Goal: Check status: Check status

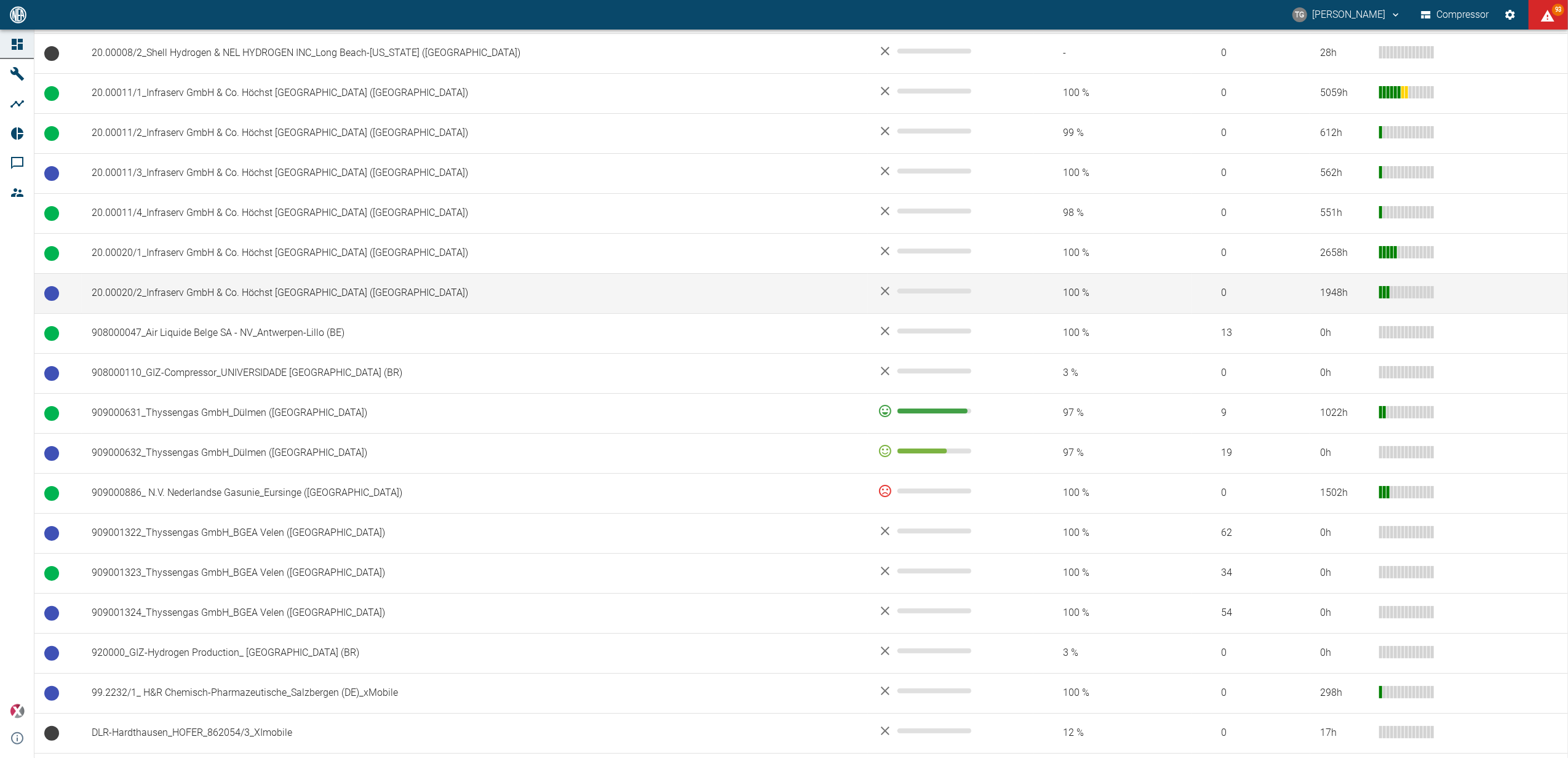
scroll to position [739, 0]
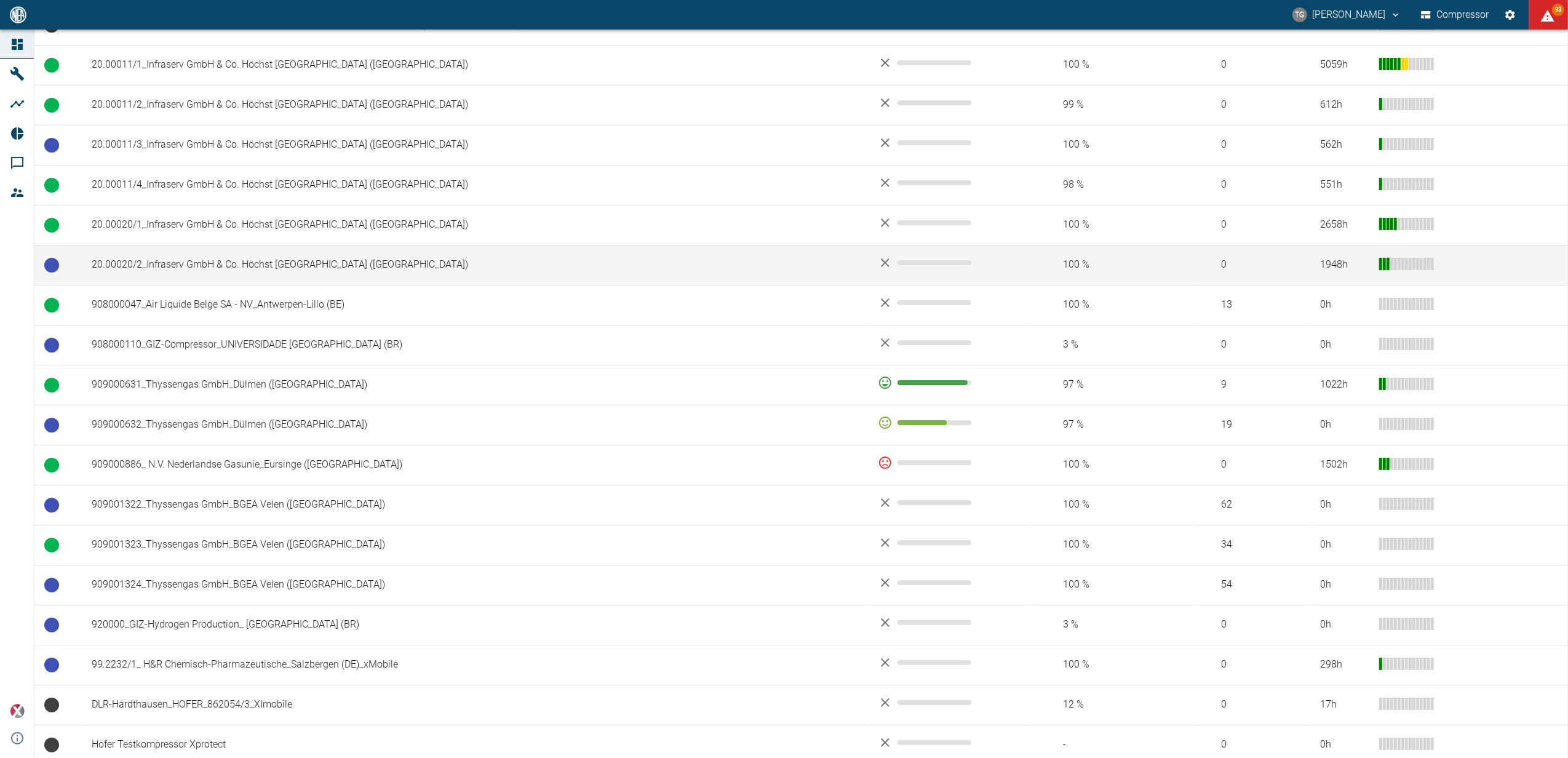
click at [140, 267] on td "20.00020/2_Infraserv GmbH & Co. Höchst KG_Frankfurt am Main (DE)" at bounding box center [475, 265] width 786 height 40
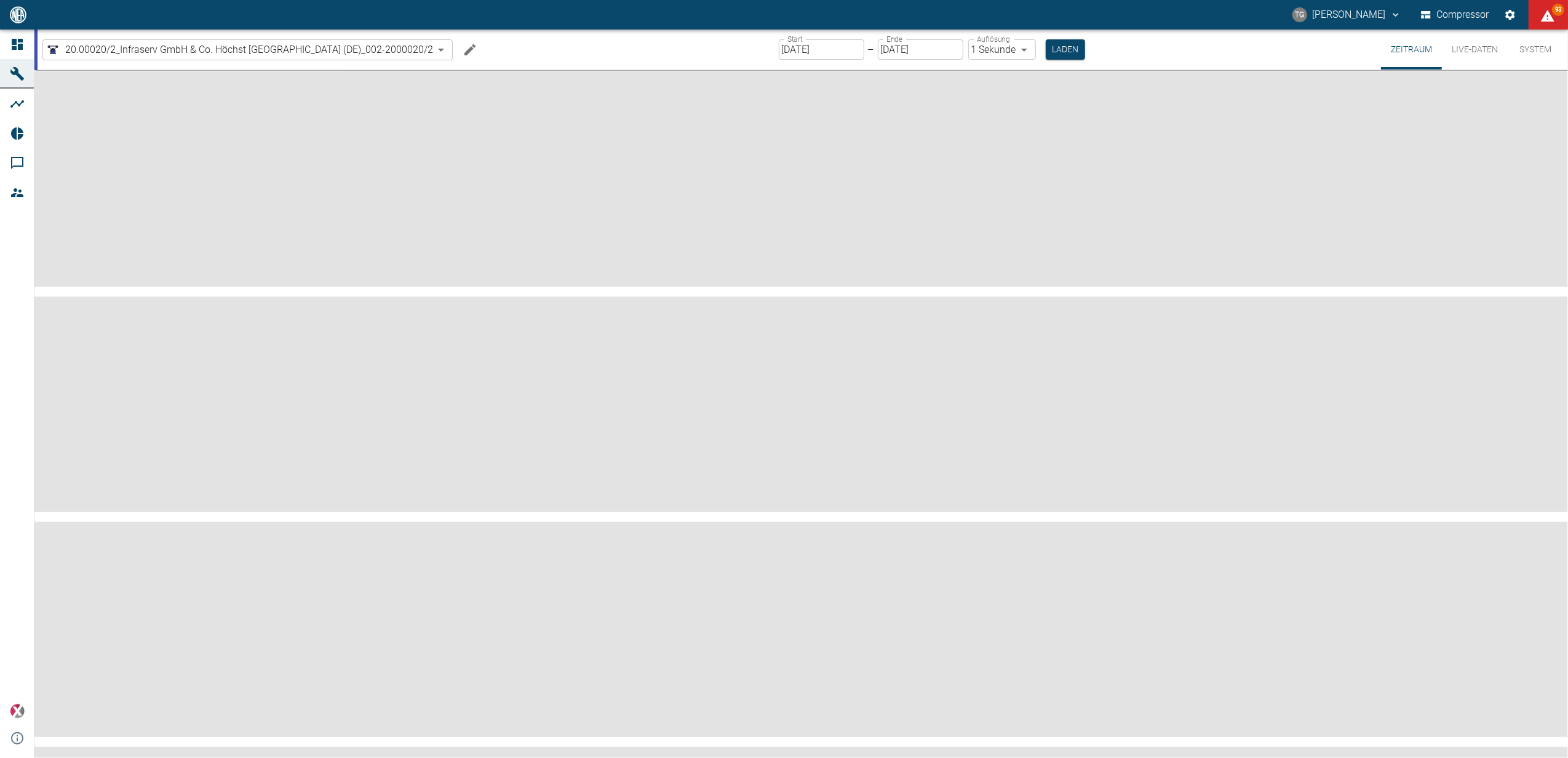
click at [817, 48] on input "[DATE]" at bounding box center [821, 49] width 85 height 20
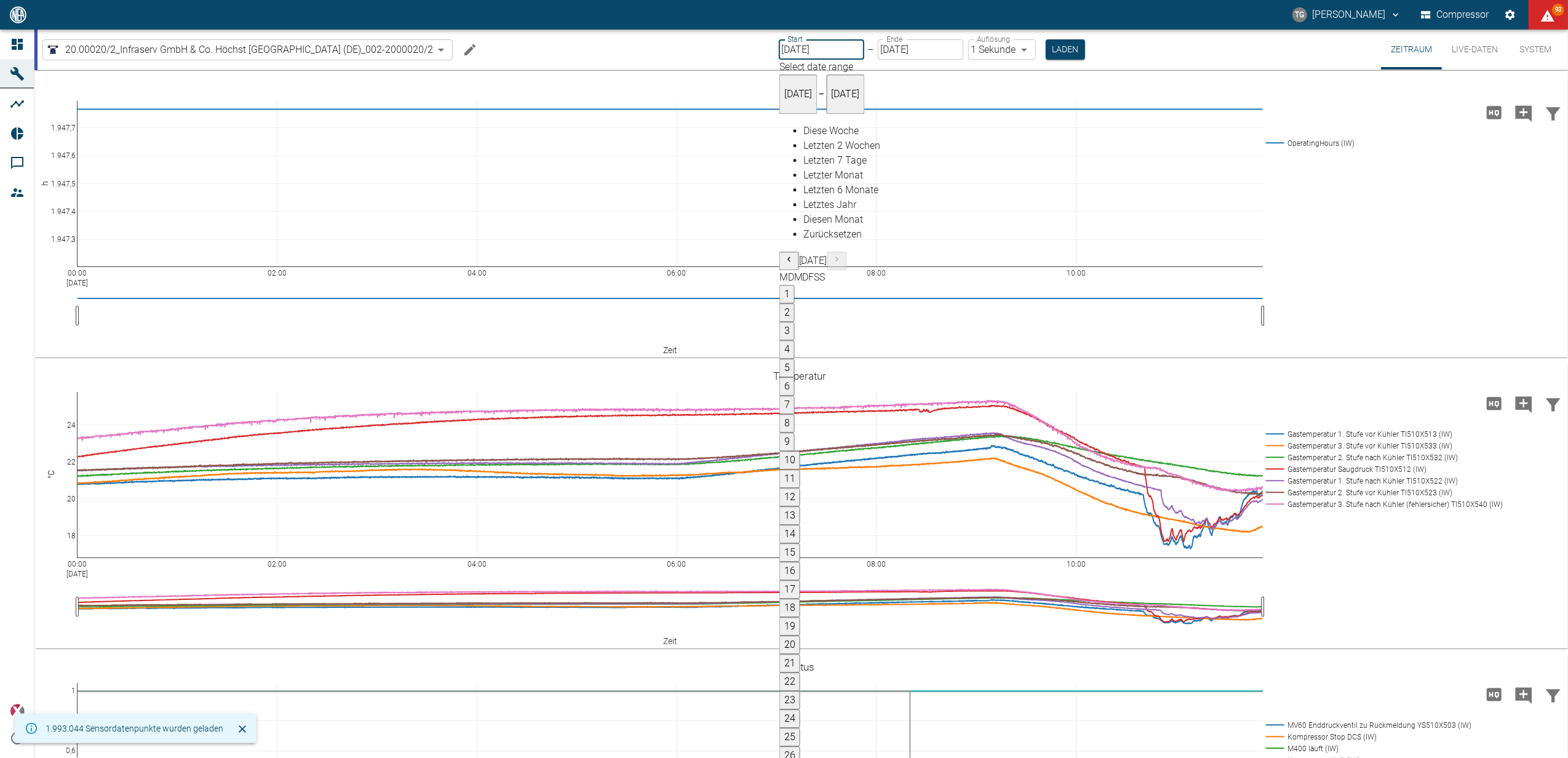
type input "25.09.2025"
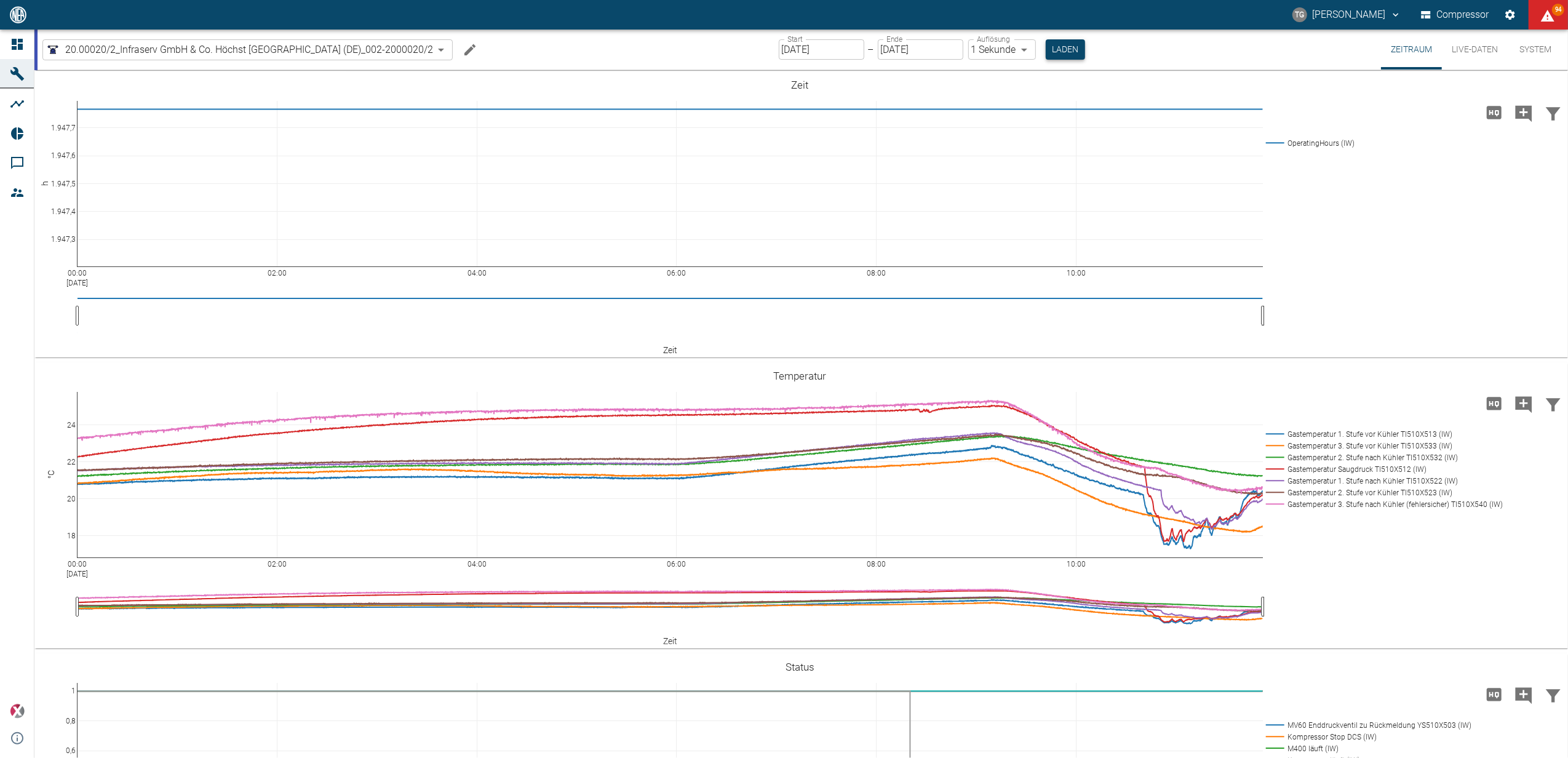
click at [1061, 46] on button "Laden" at bounding box center [1065, 49] width 39 height 20
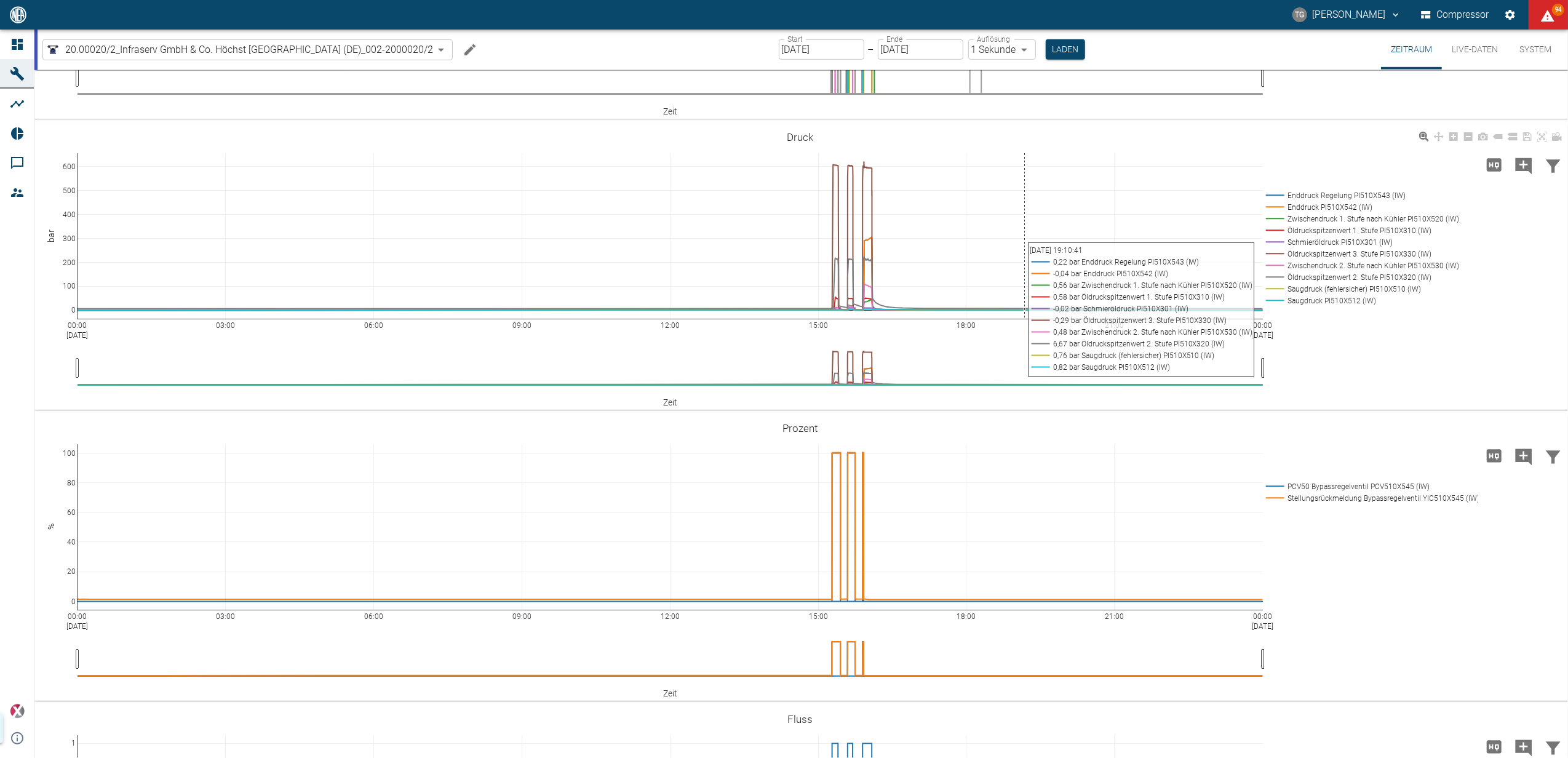
scroll to position [739, 0]
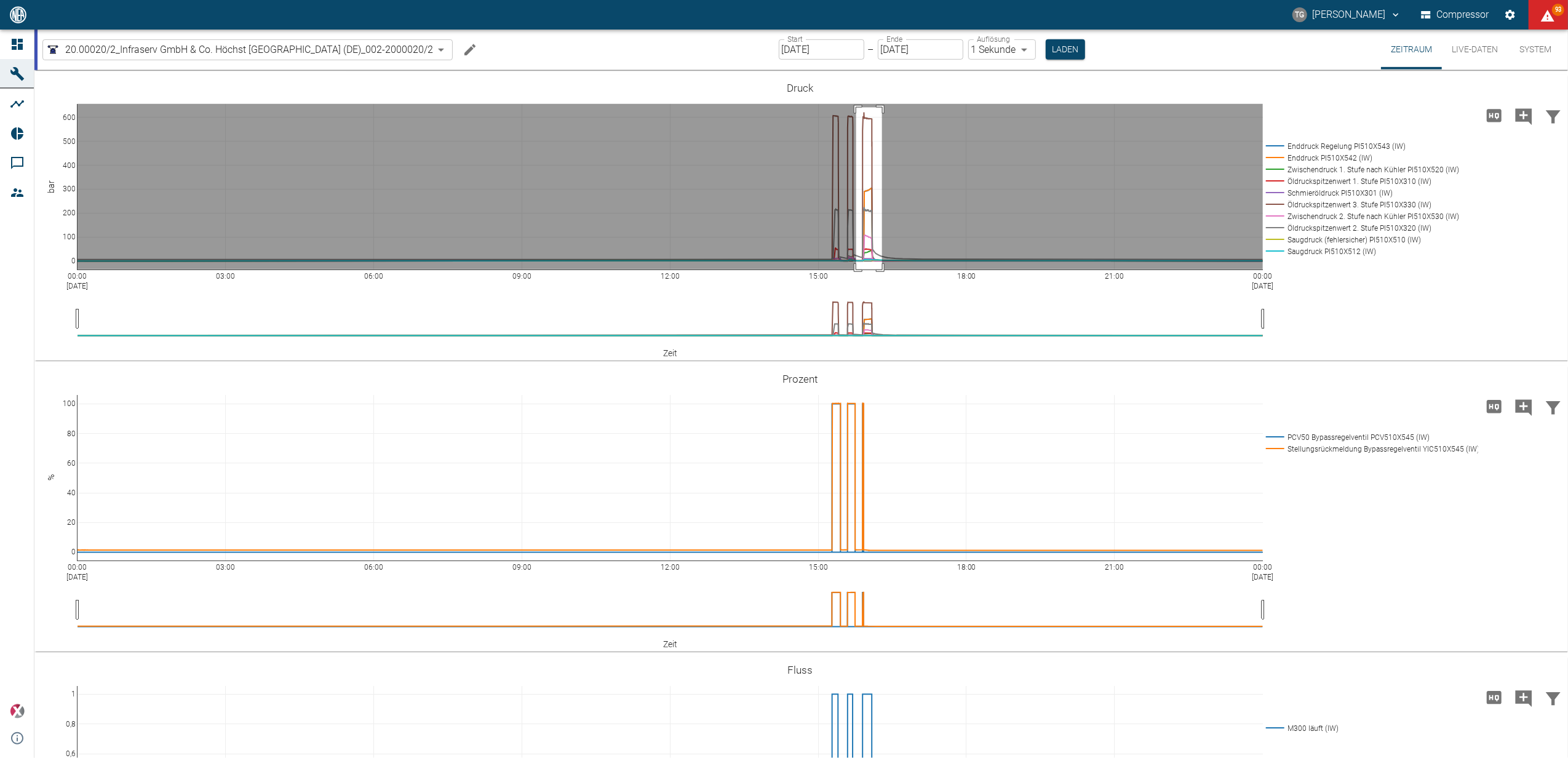
drag, startPoint x: 856, startPoint y: 238, endPoint x: 882, endPoint y: 419, distance: 182.9
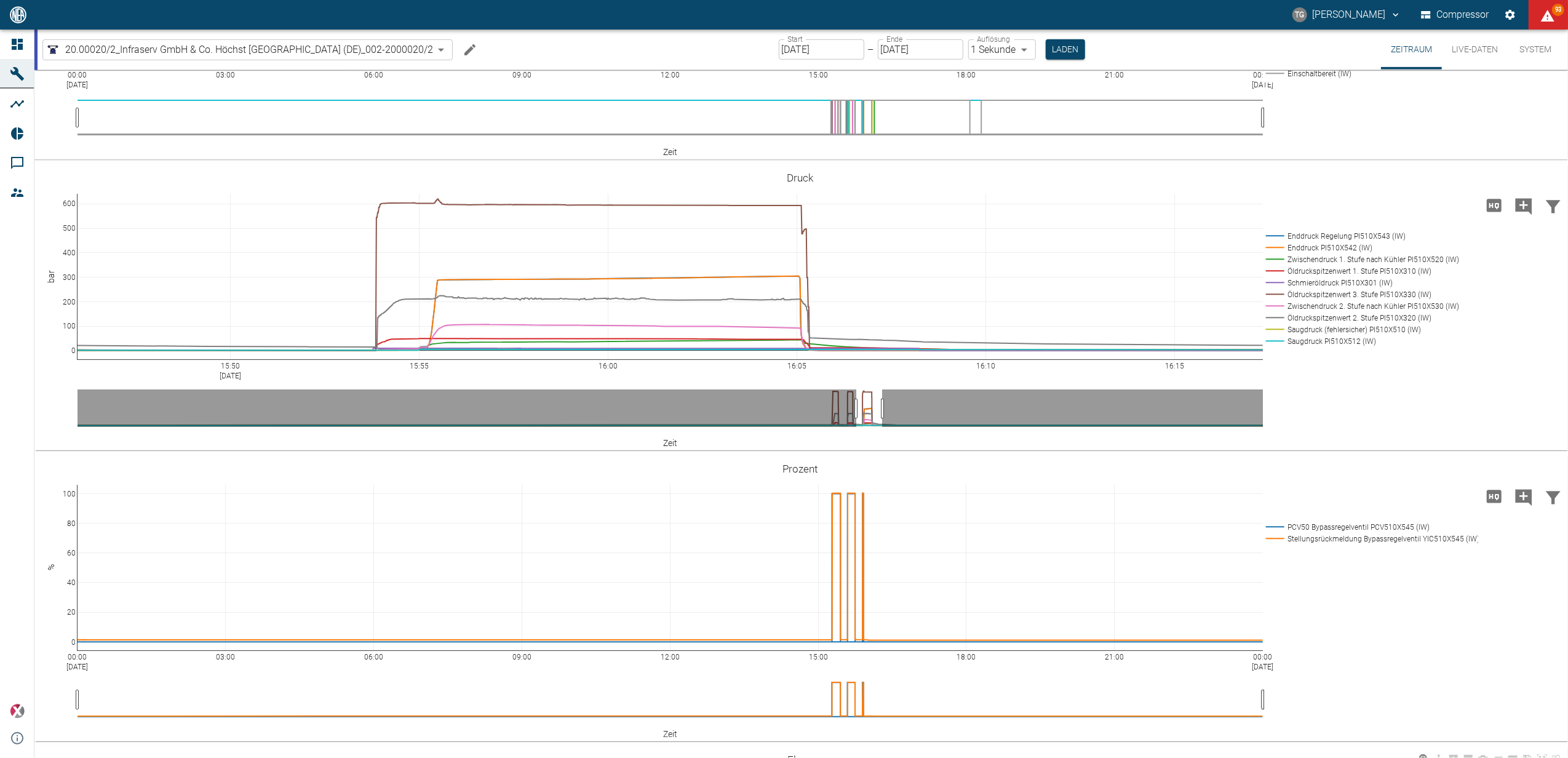
scroll to position [648, 0]
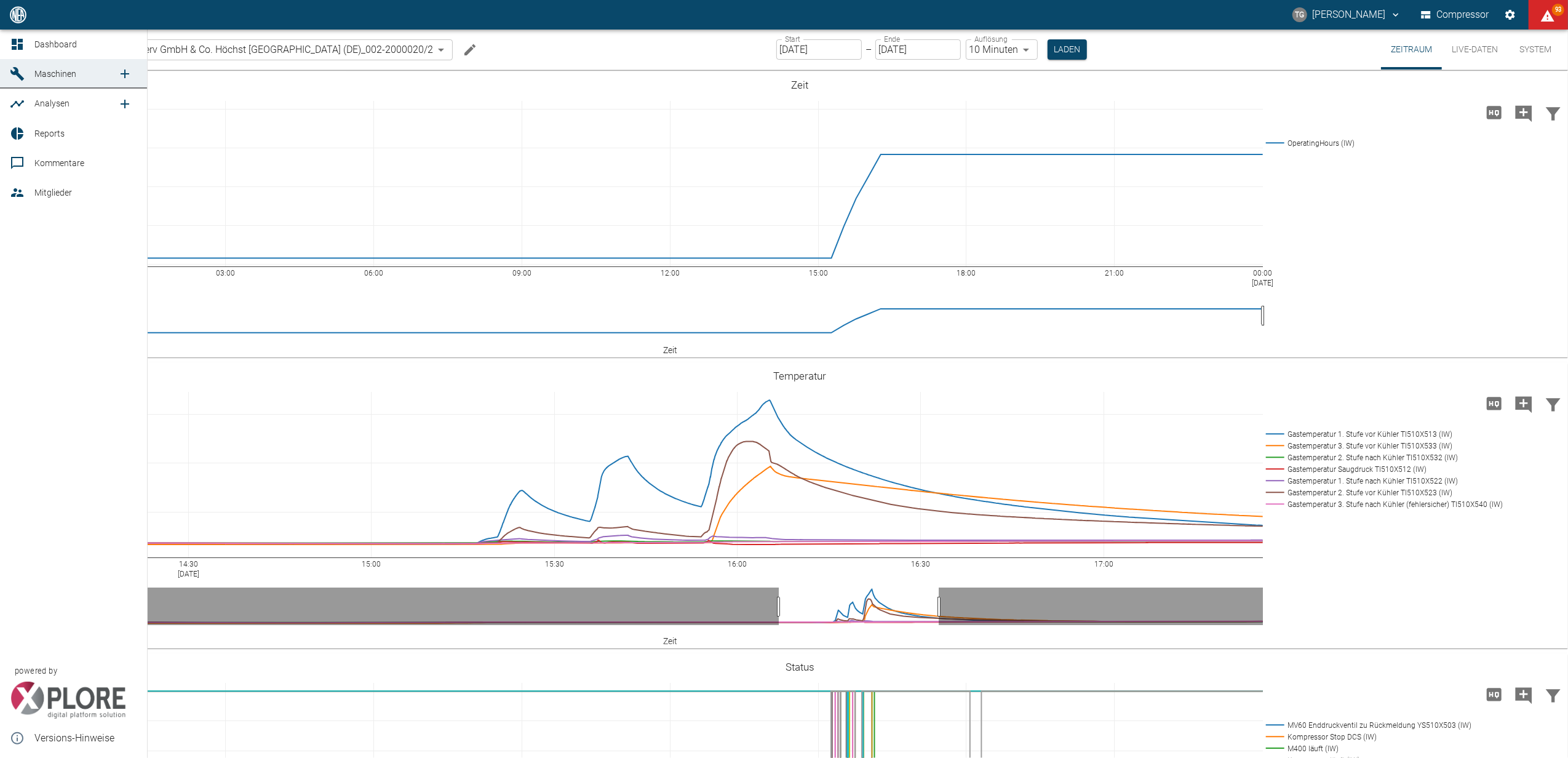
scroll to position [976, 0]
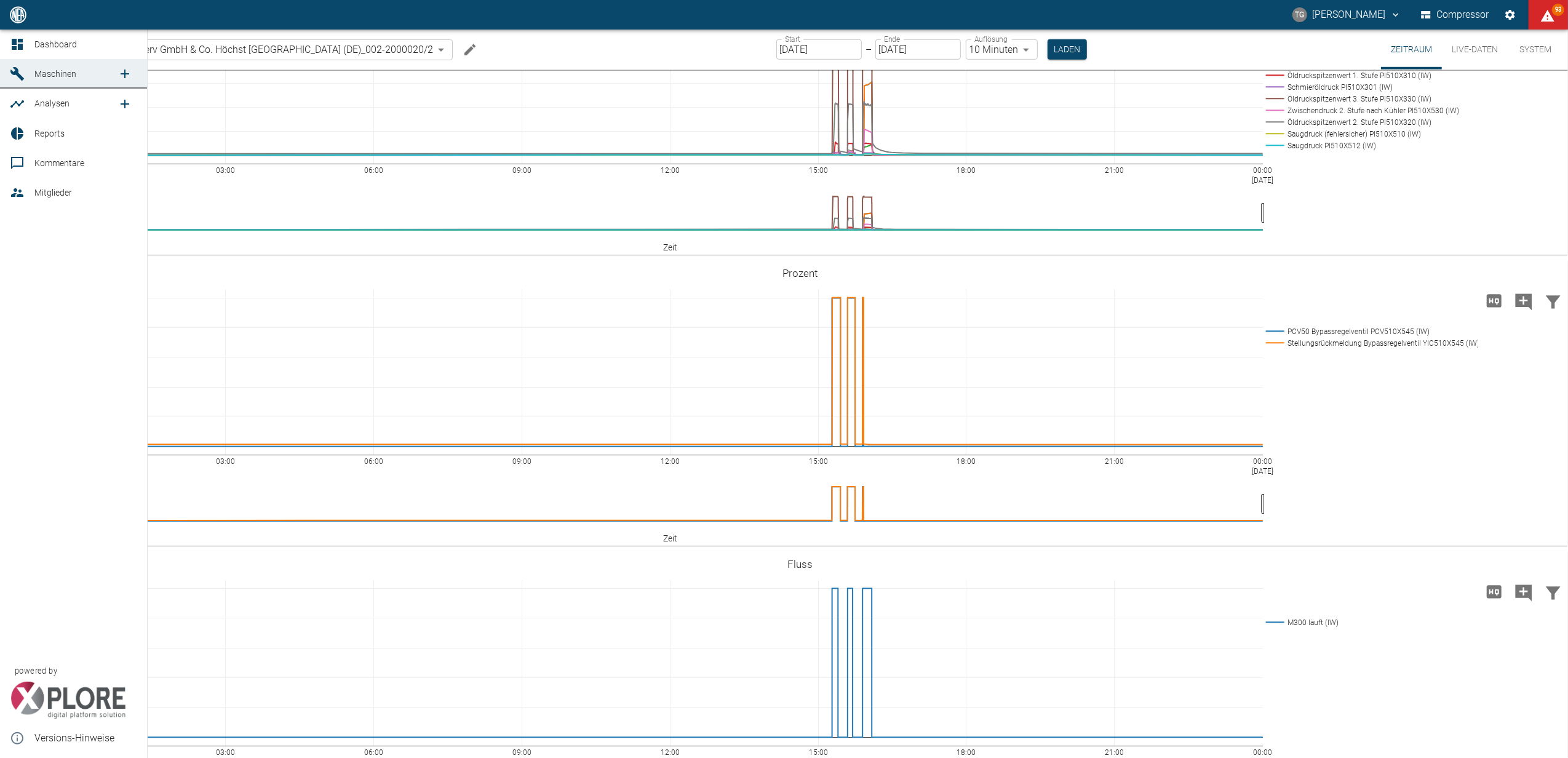
drag, startPoint x: 1, startPoint y: 37, endPoint x: 16, endPoint y: 52, distance: 21.2
click at [2, 37] on link "Dashboard" at bounding box center [73, 44] width 147 height 30
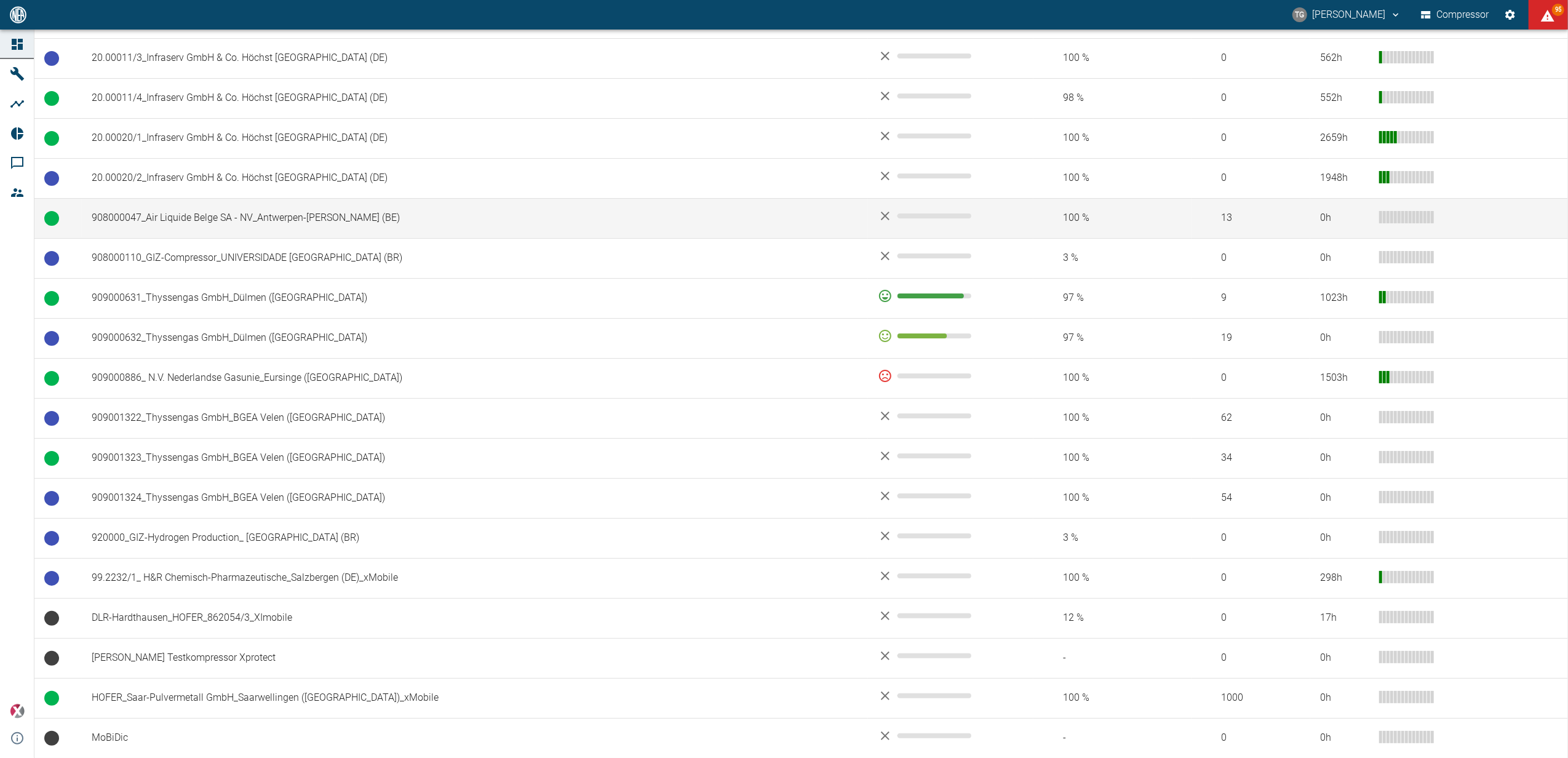
scroll to position [830, 0]
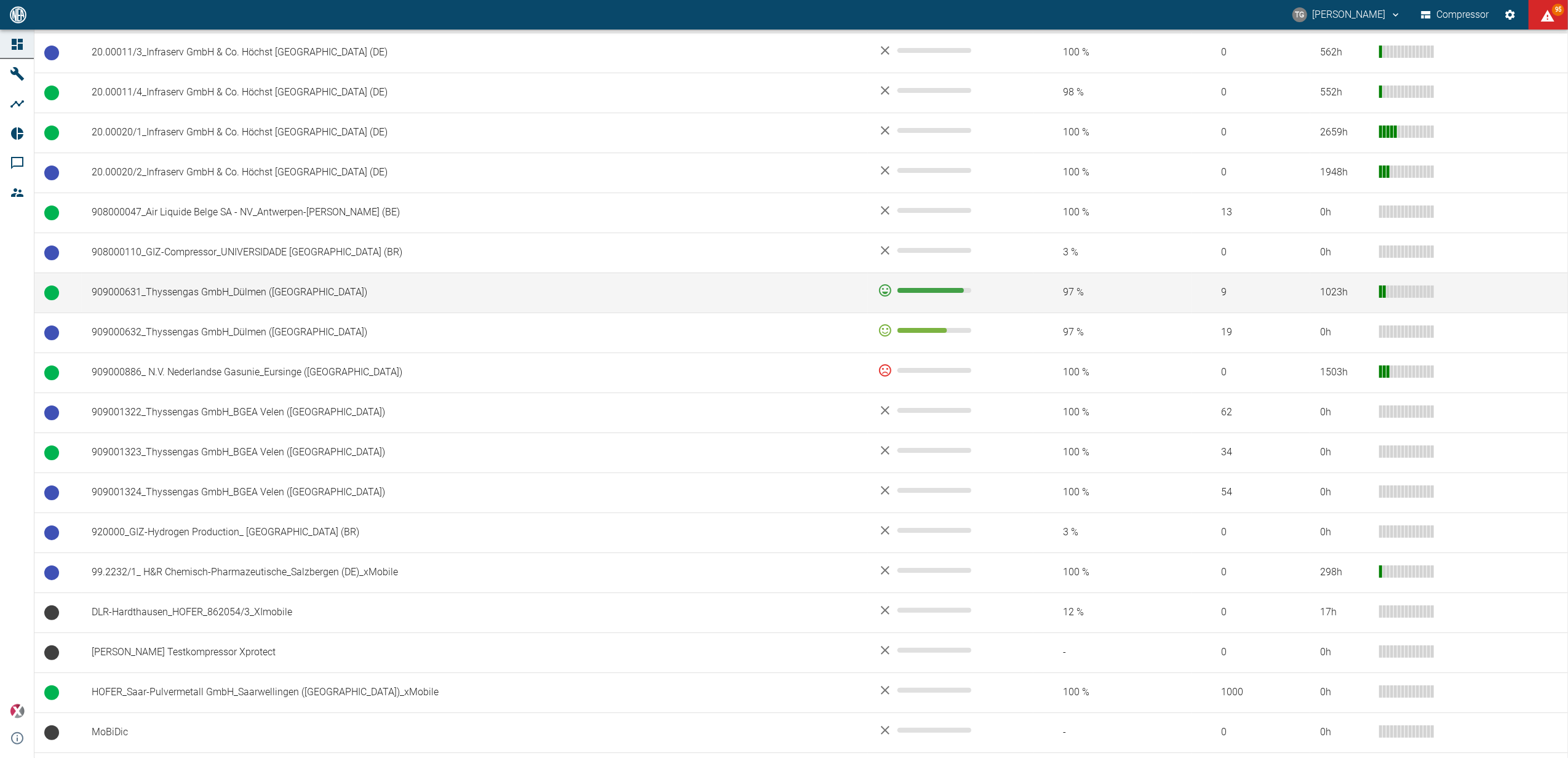
click at [181, 299] on td "909000631_Thyssengas GmbH_Dülmen ([GEOGRAPHIC_DATA])" at bounding box center [475, 292] width 786 height 40
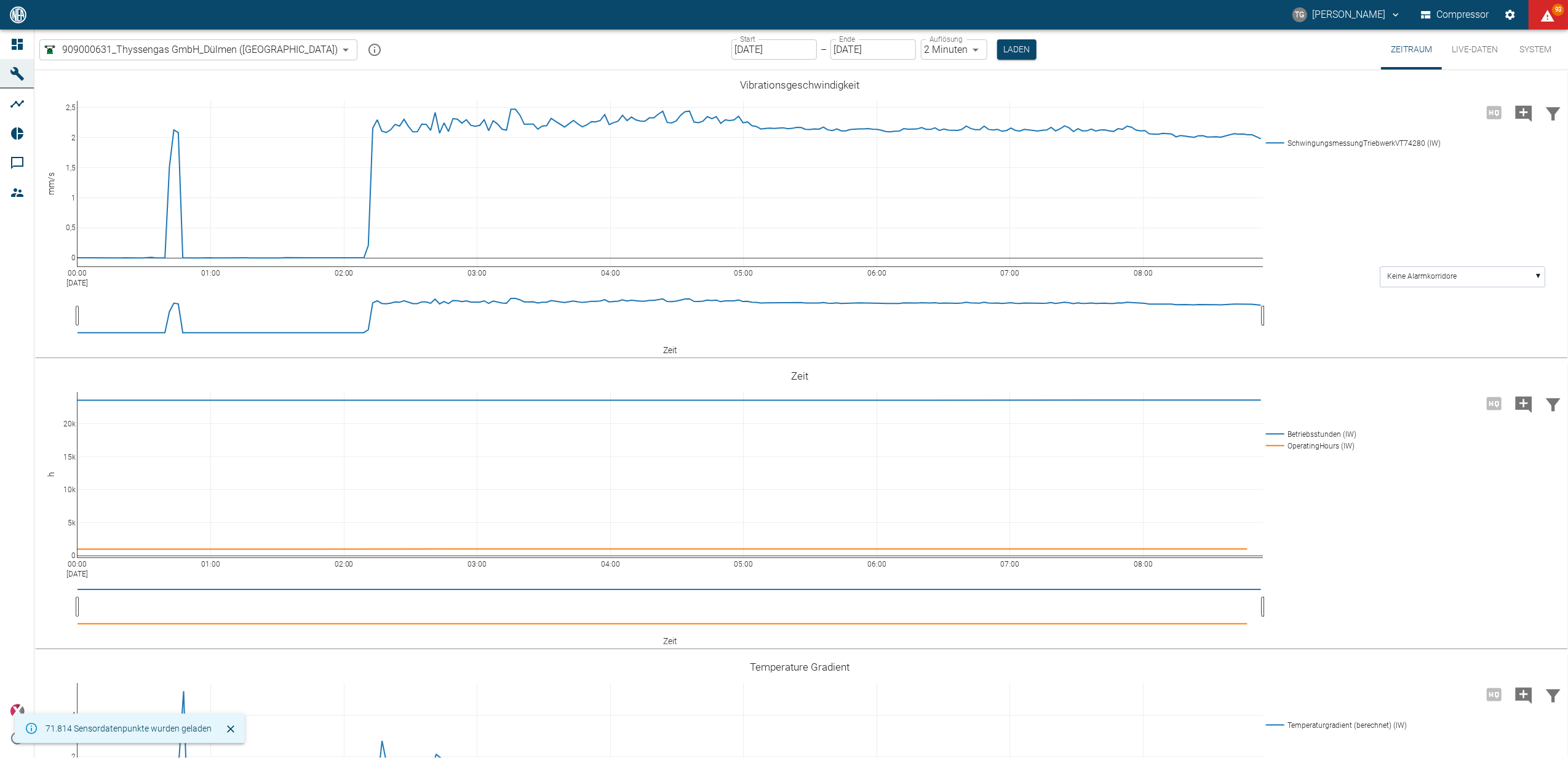
type input "2min"
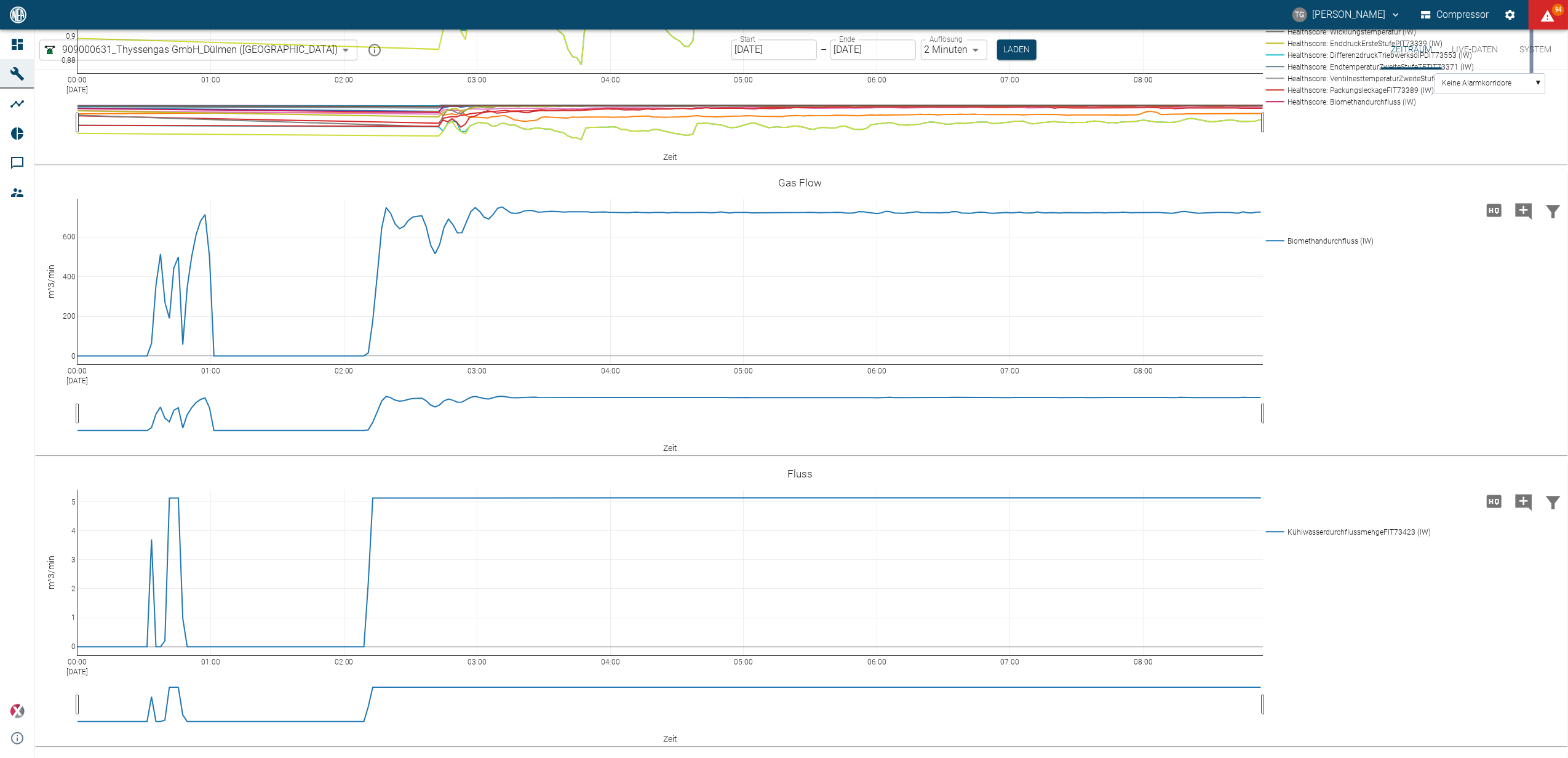
scroll to position [2954, 0]
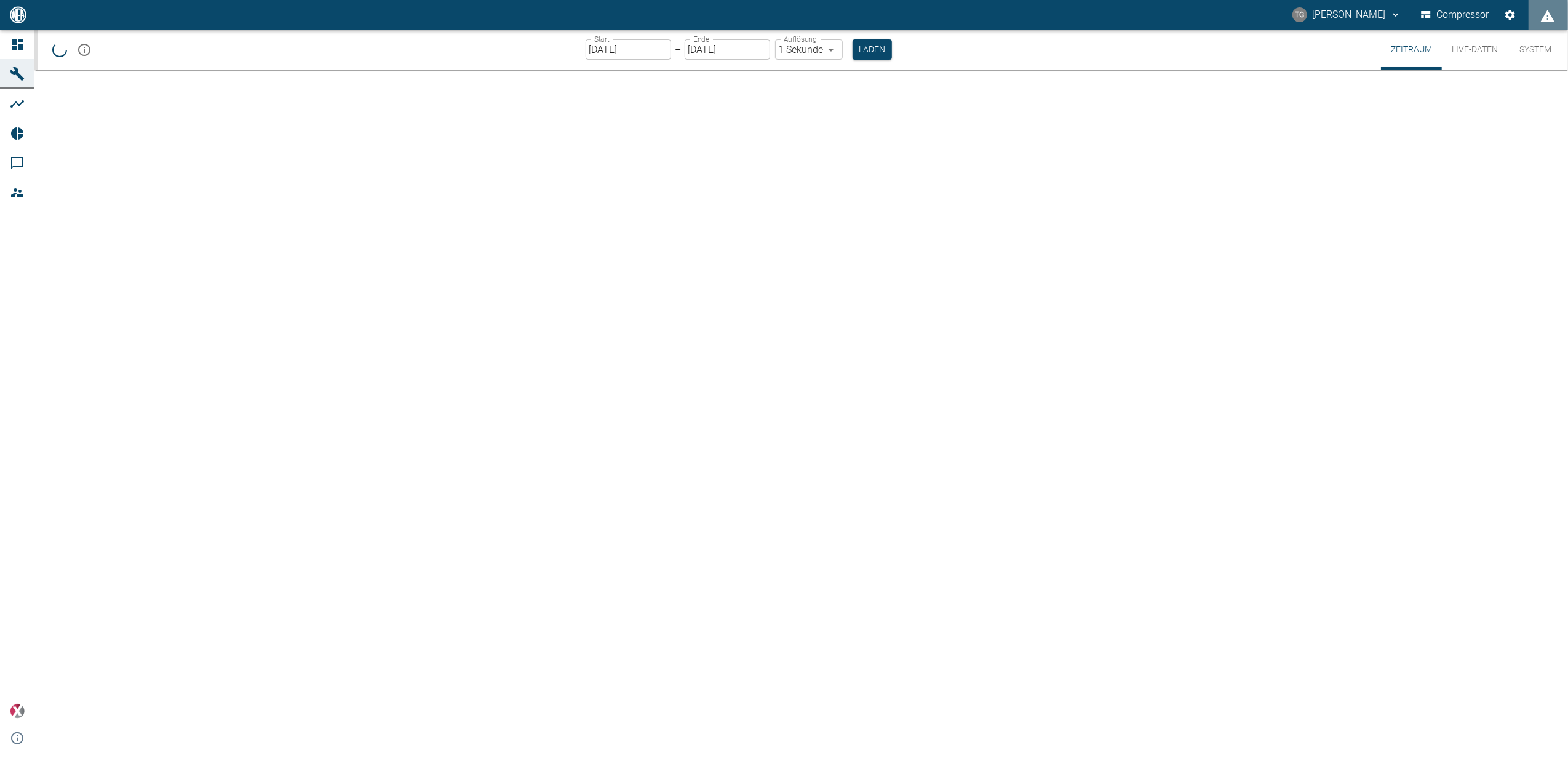
type input "2min"
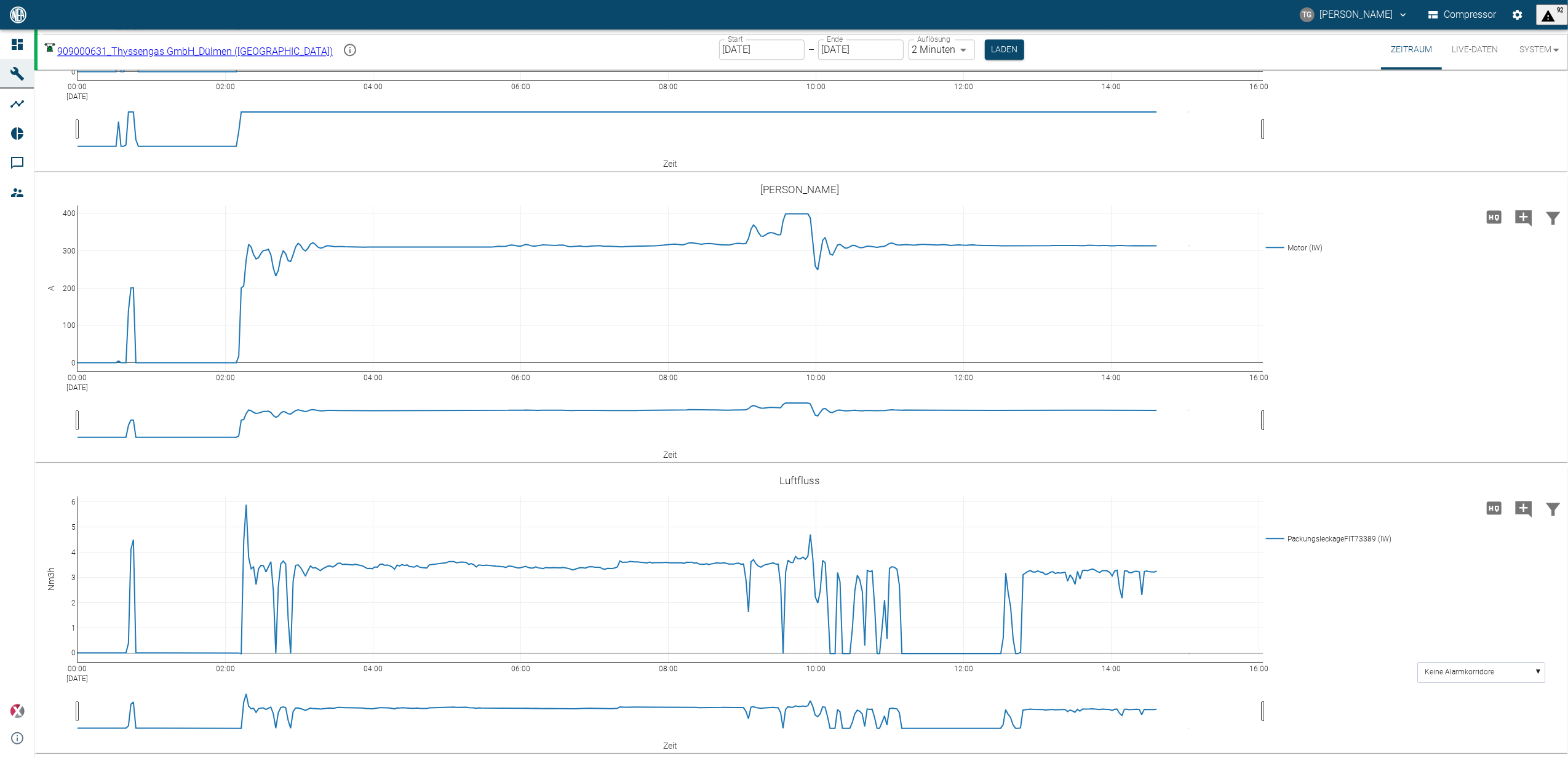
scroll to position [3966, 0]
